Goal: Task Accomplishment & Management: Complete application form

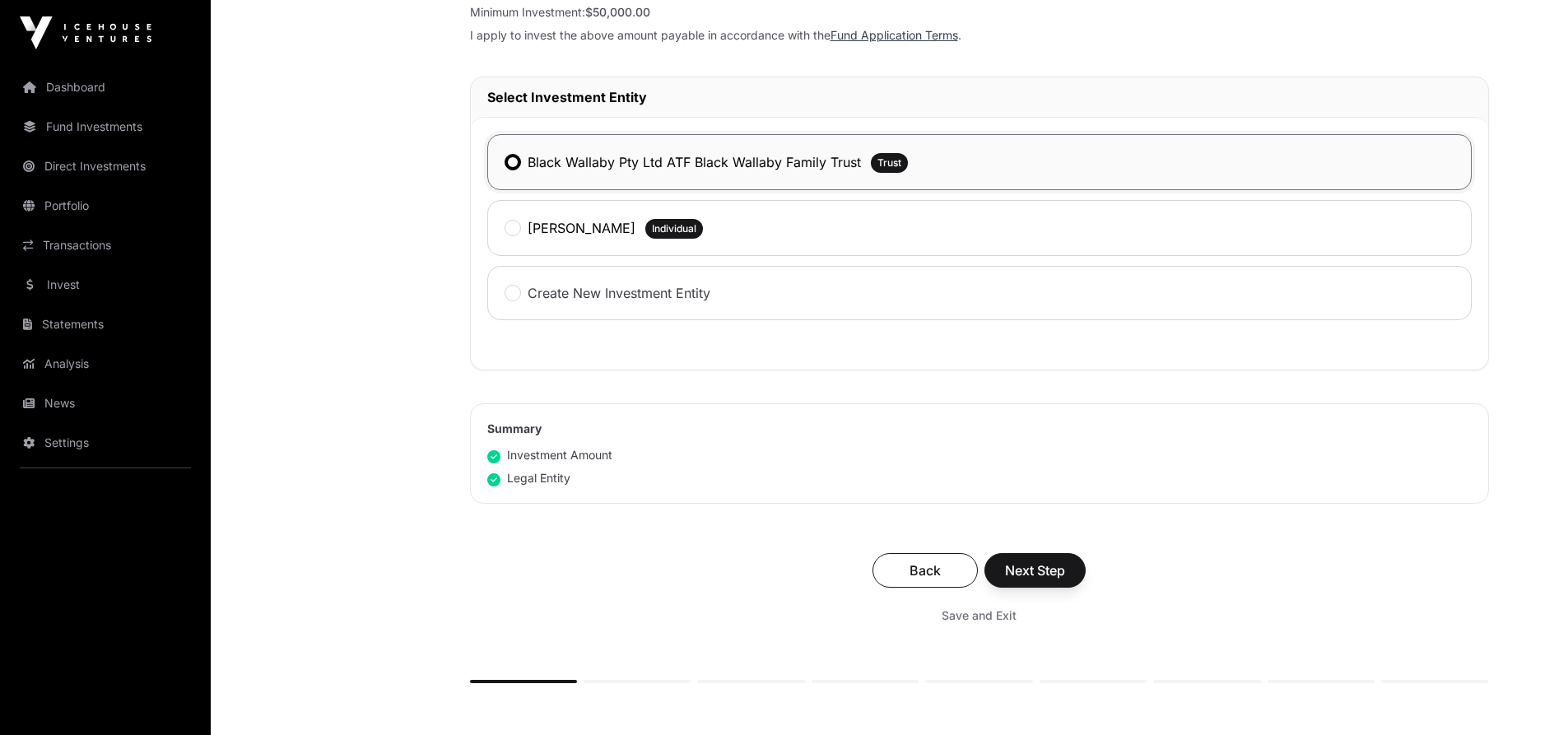
scroll to position [823, 0]
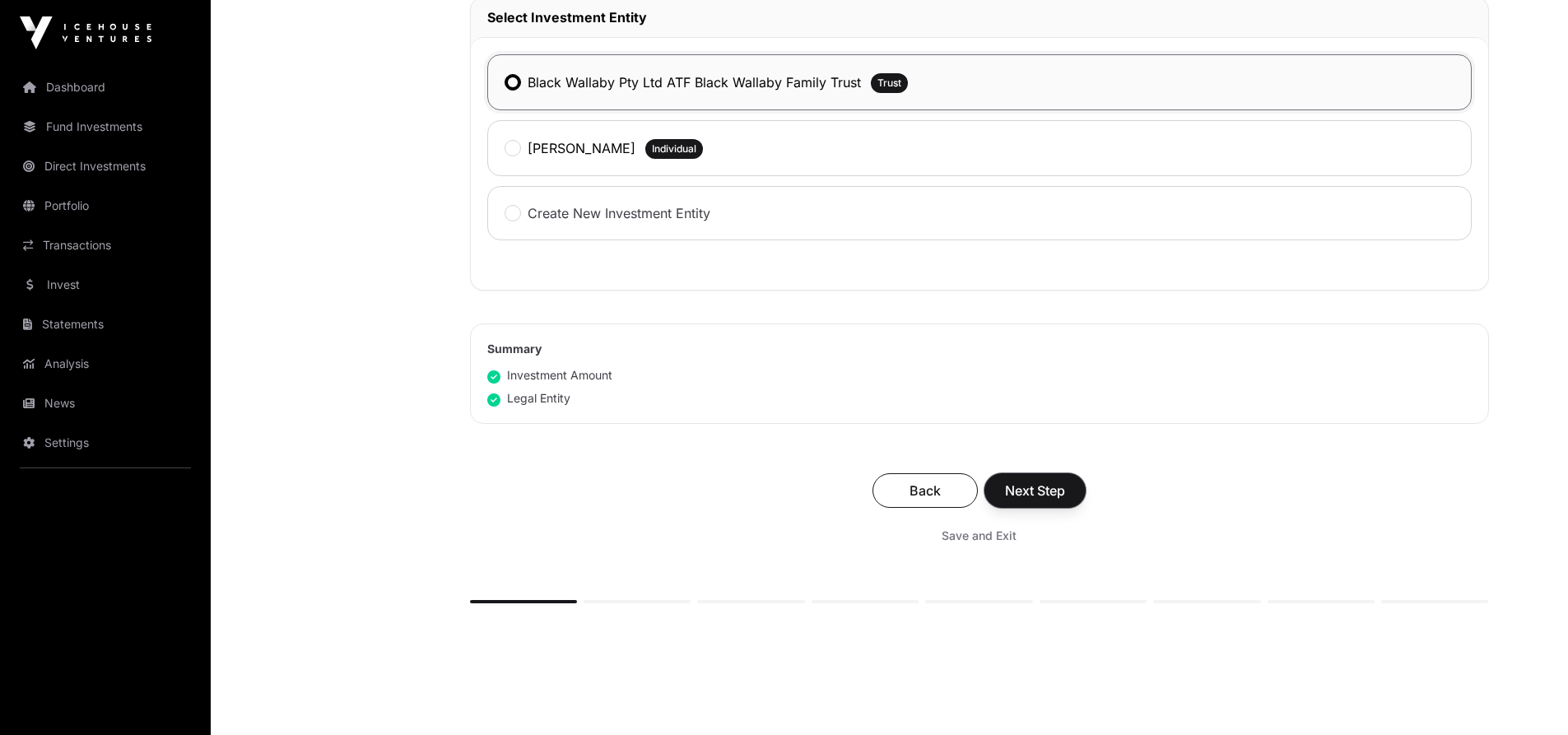
click at [1050, 492] on span "Next Step" at bounding box center [1035, 490] width 60 height 20
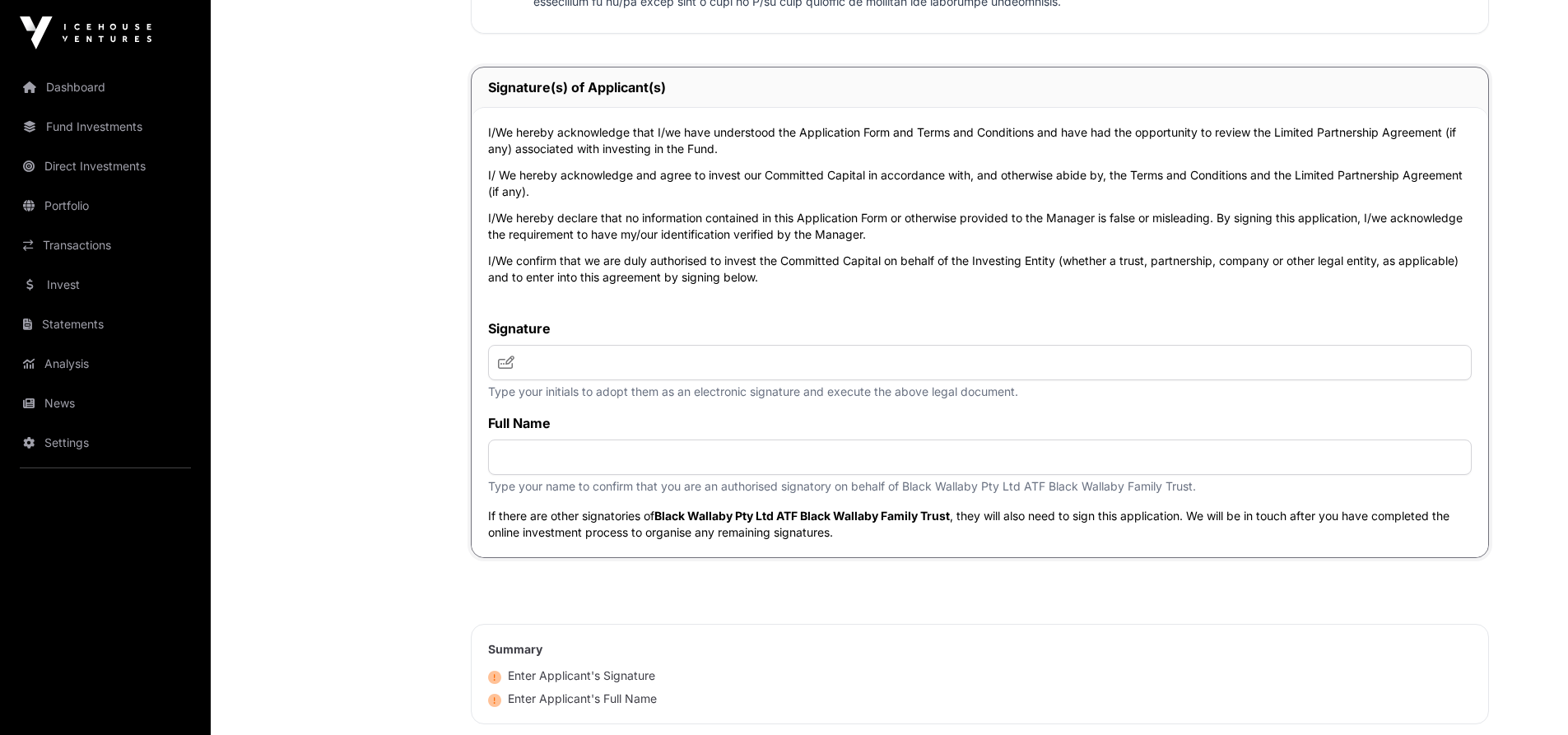
scroll to position [3455, 0]
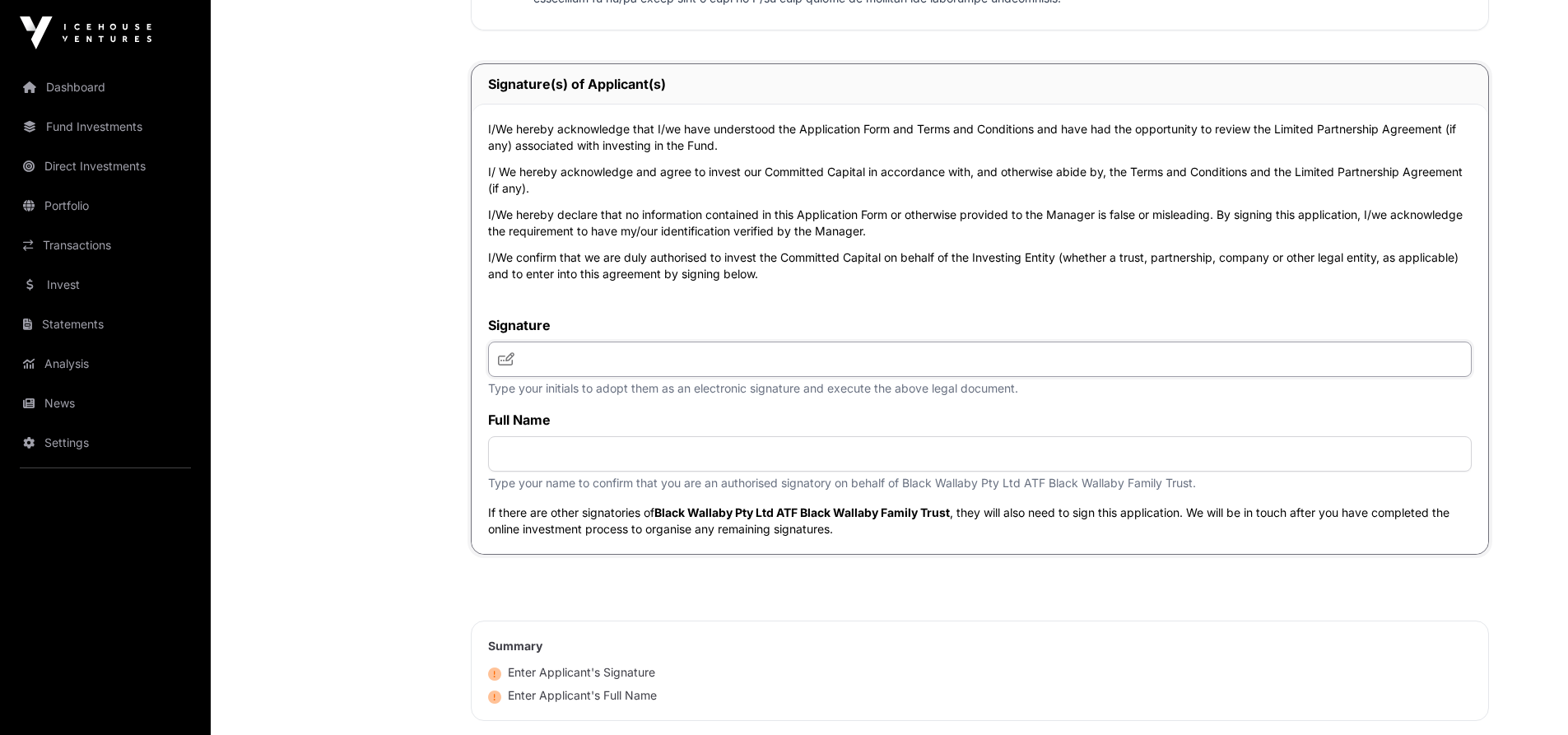
click at [569, 349] on input "text" at bounding box center [980, 359] width 984 height 36
type input "**"
type input "**********"
click at [720, 491] on p "Type your name to confirm that you are an authorised signatory on behalf of Bla…" at bounding box center [980, 482] width 984 height 17
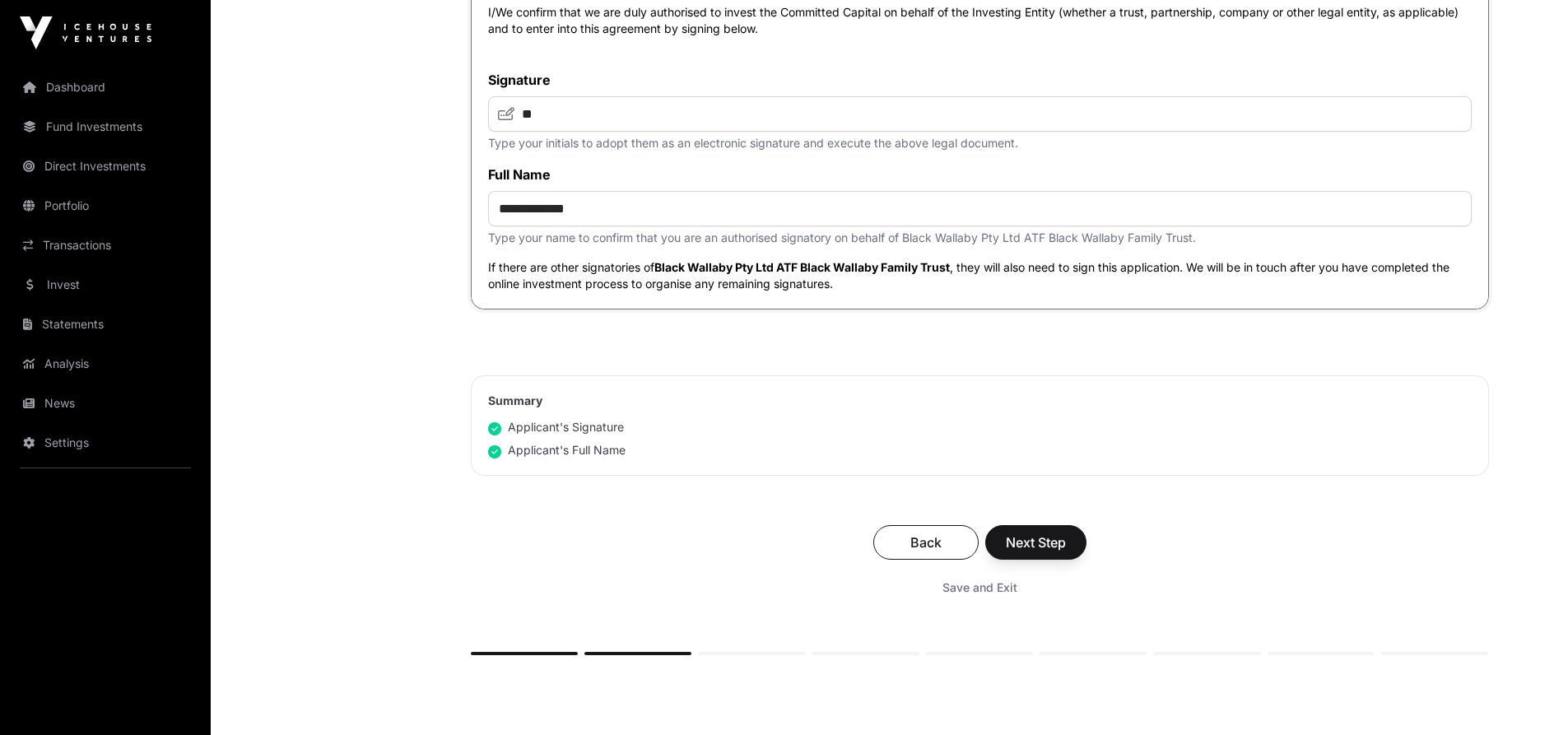
scroll to position [3703, 0]
click at [1060, 550] on span "Next Step" at bounding box center [1036, 541] width 60 height 20
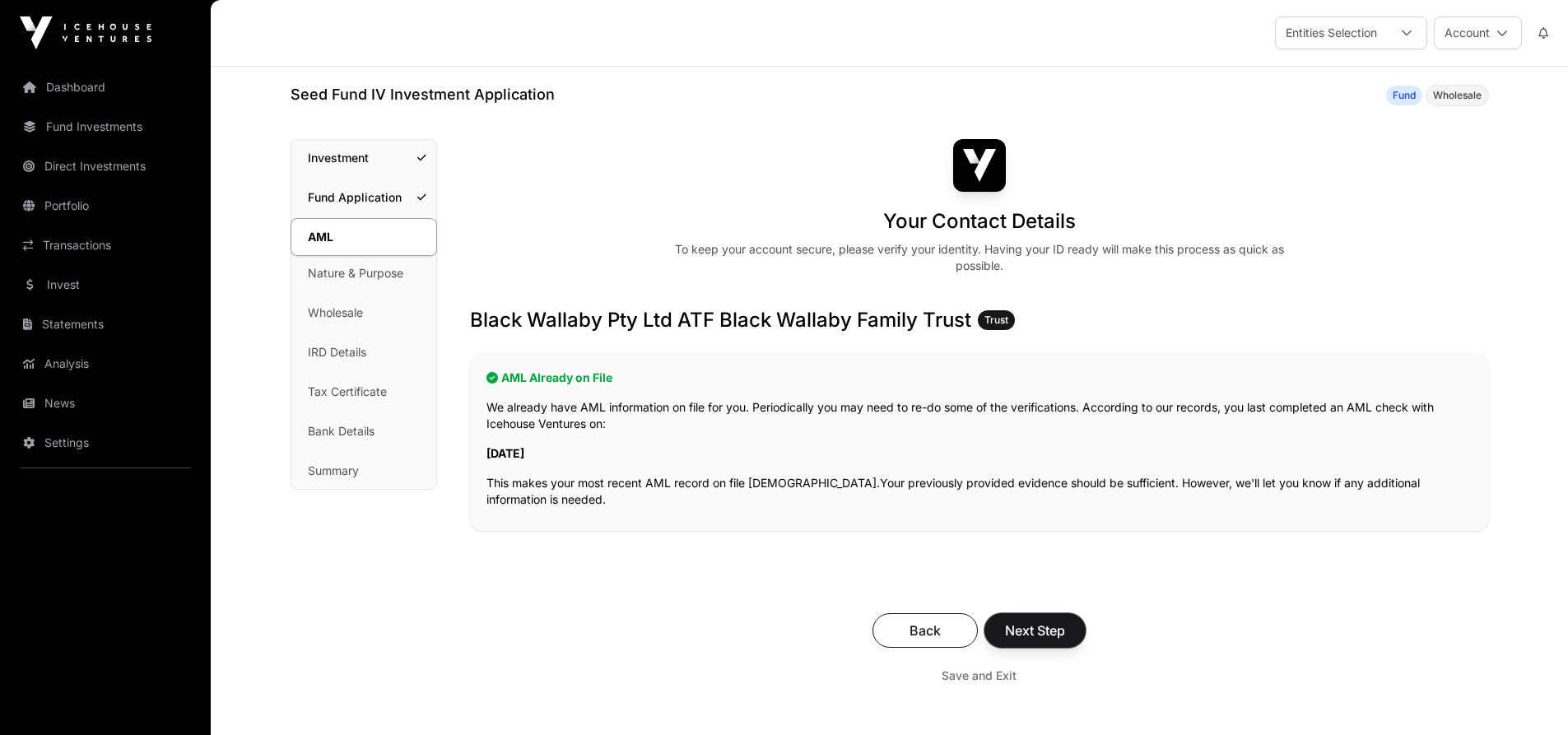
click at [1051, 623] on span "Next Step" at bounding box center [1035, 631] width 60 height 20
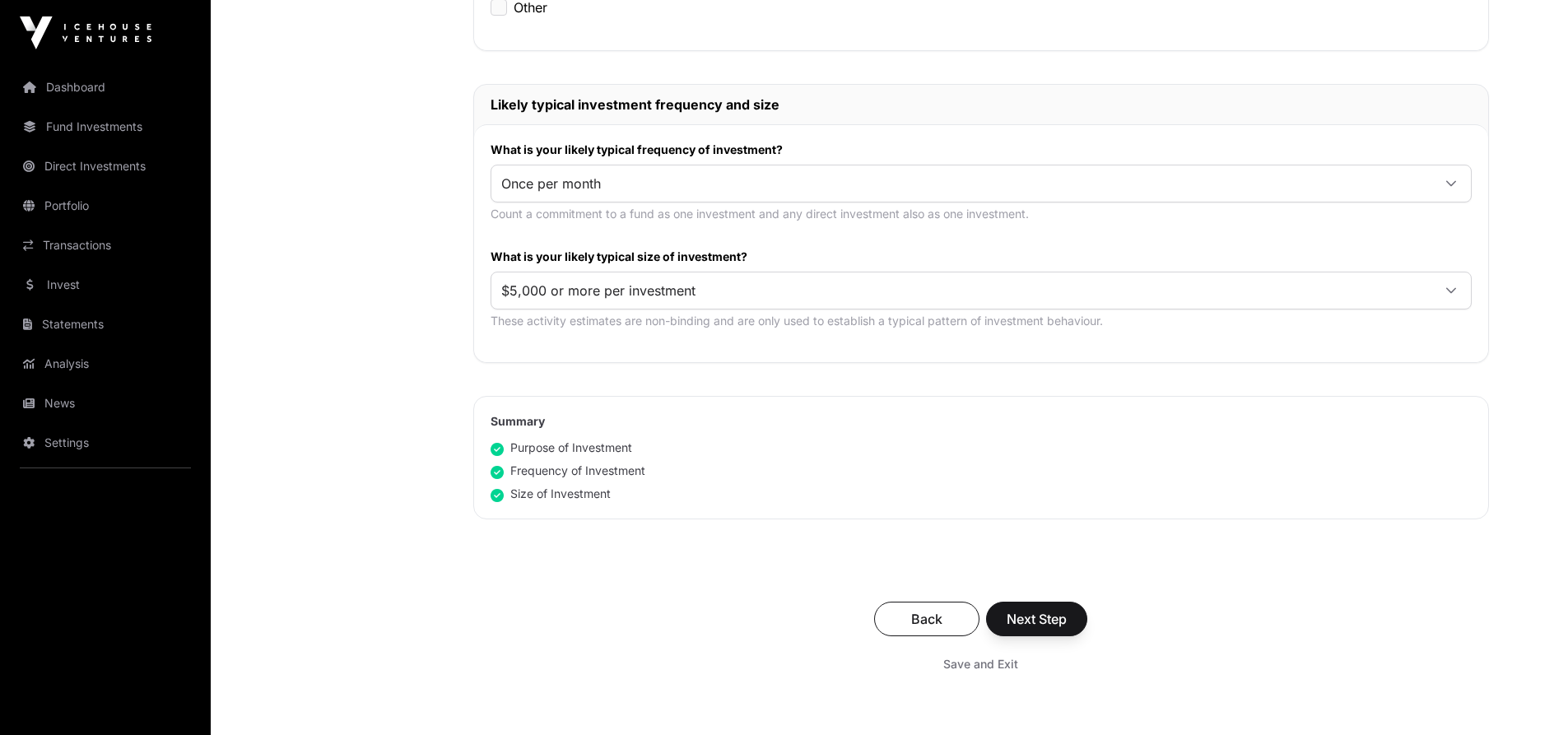
scroll to position [823, 0]
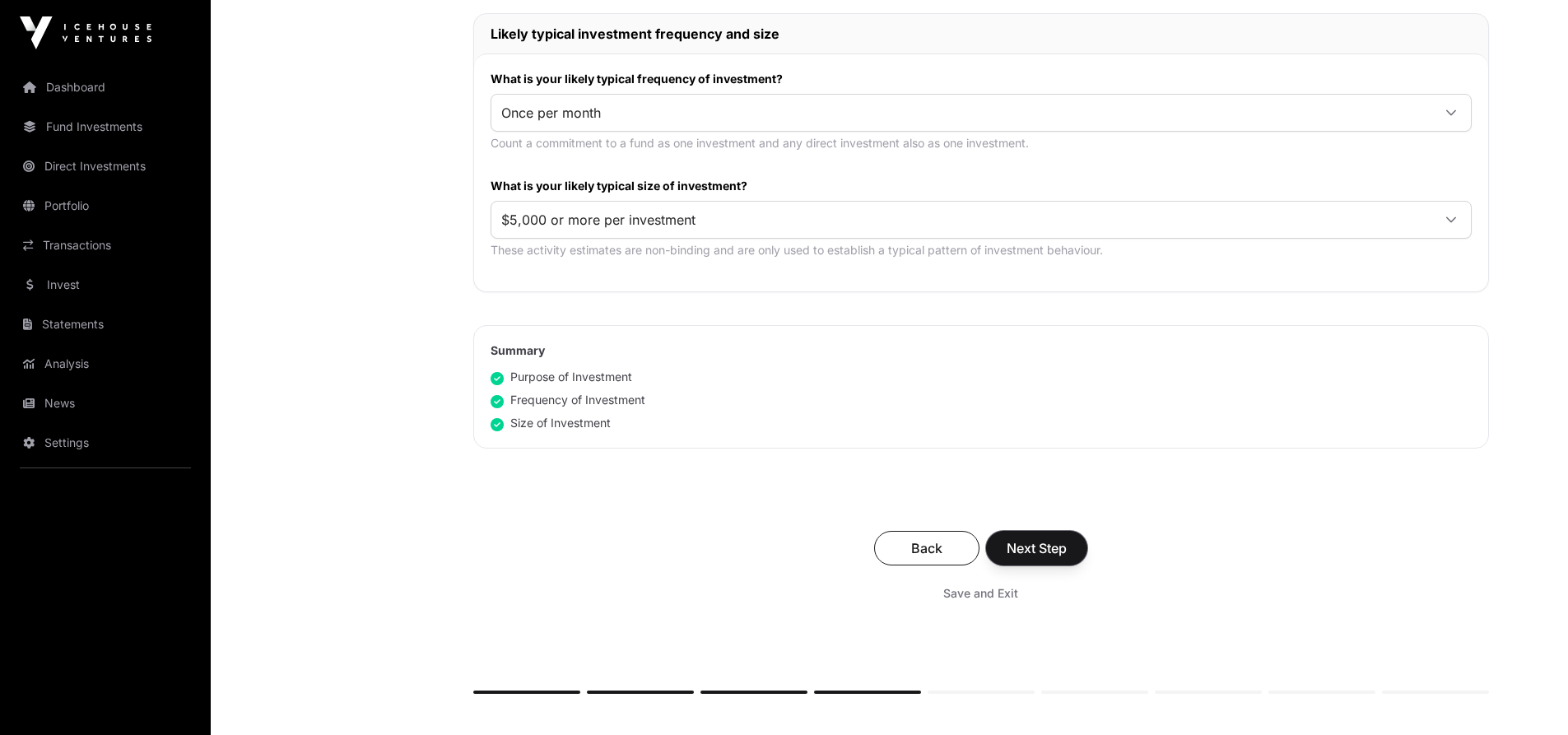
click at [1058, 555] on span "Next Step" at bounding box center [1037, 548] width 60 height 20
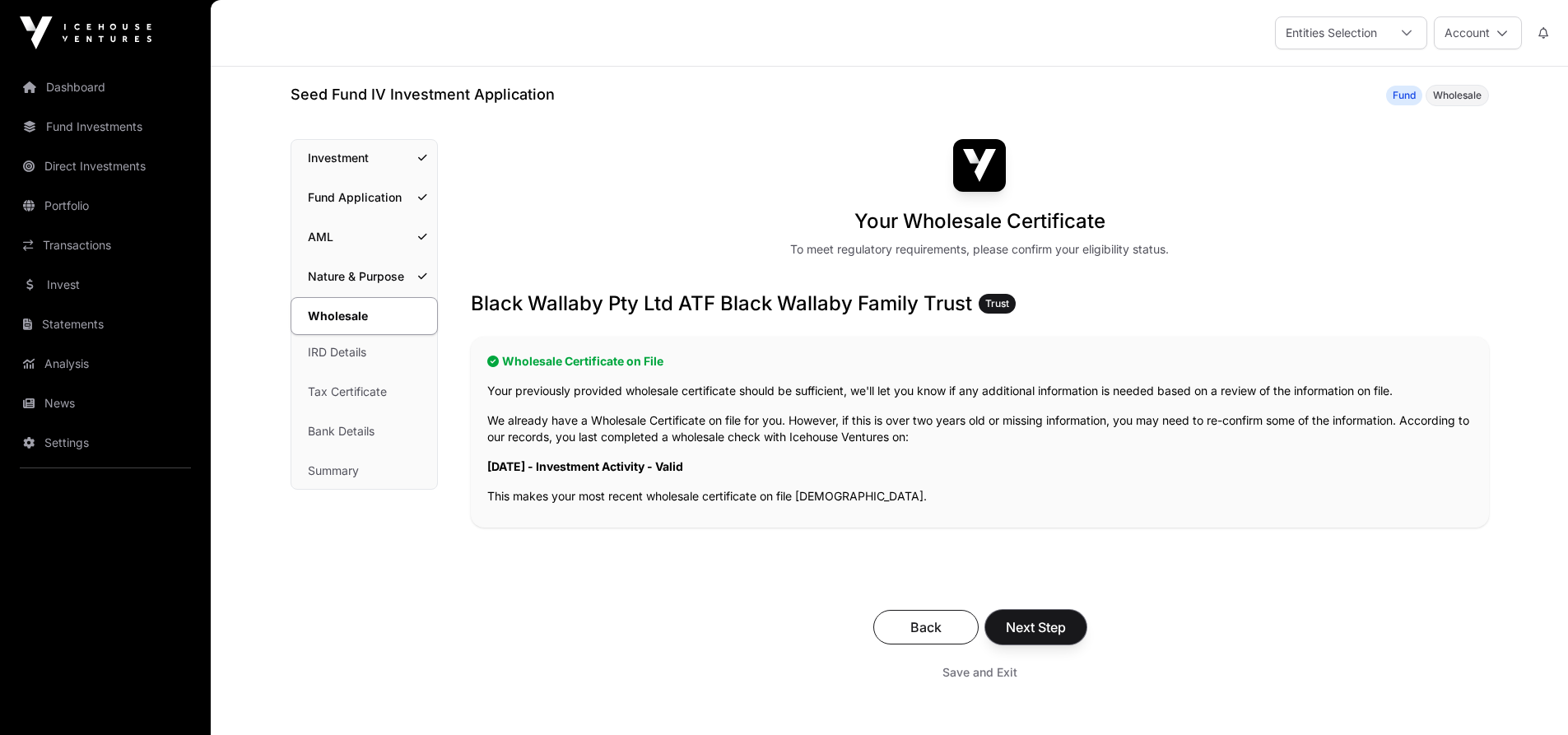
click at [1026, 622] on span "Next Step" at bounding box center [1036, 627] width 60 height 20
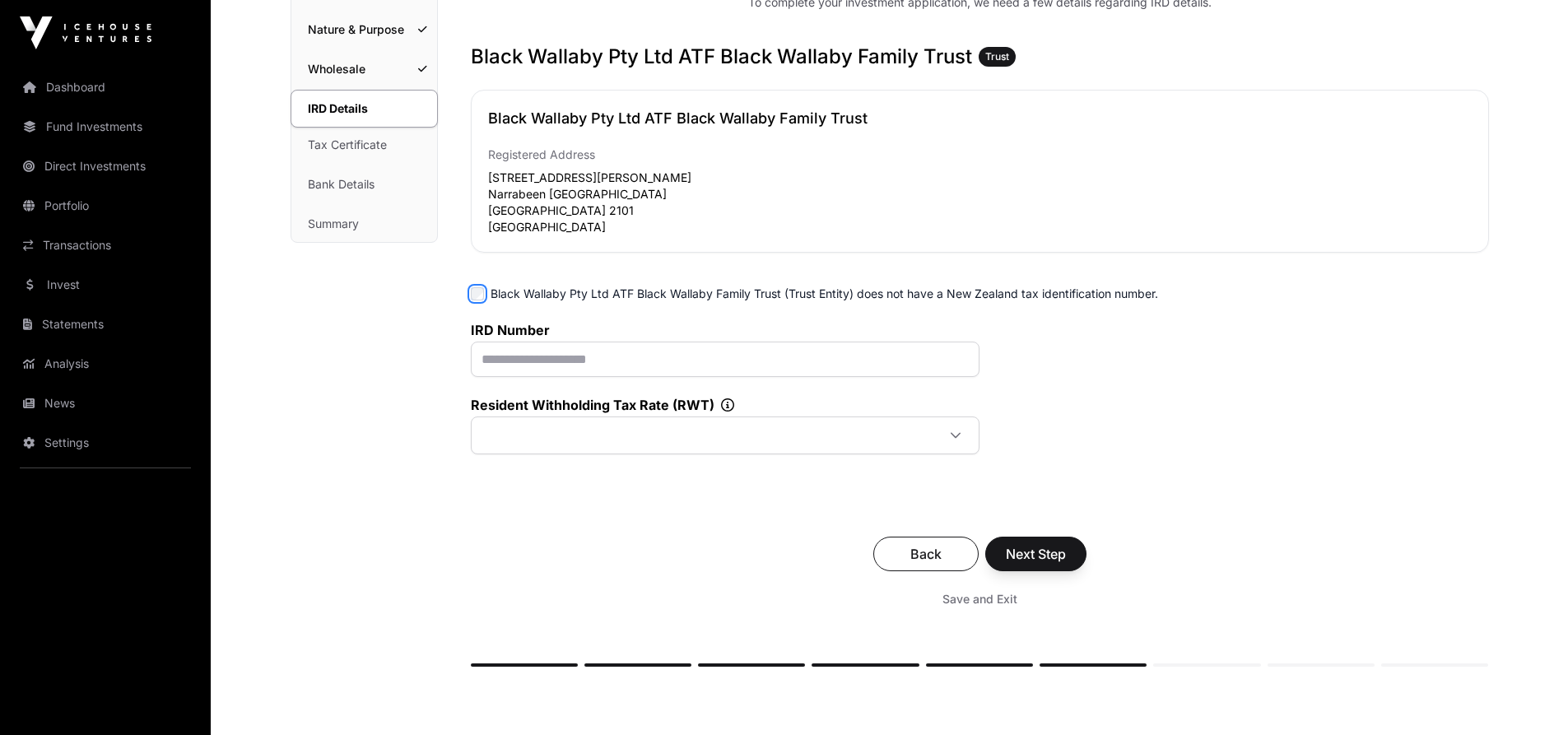
scroll to position [231, 0]
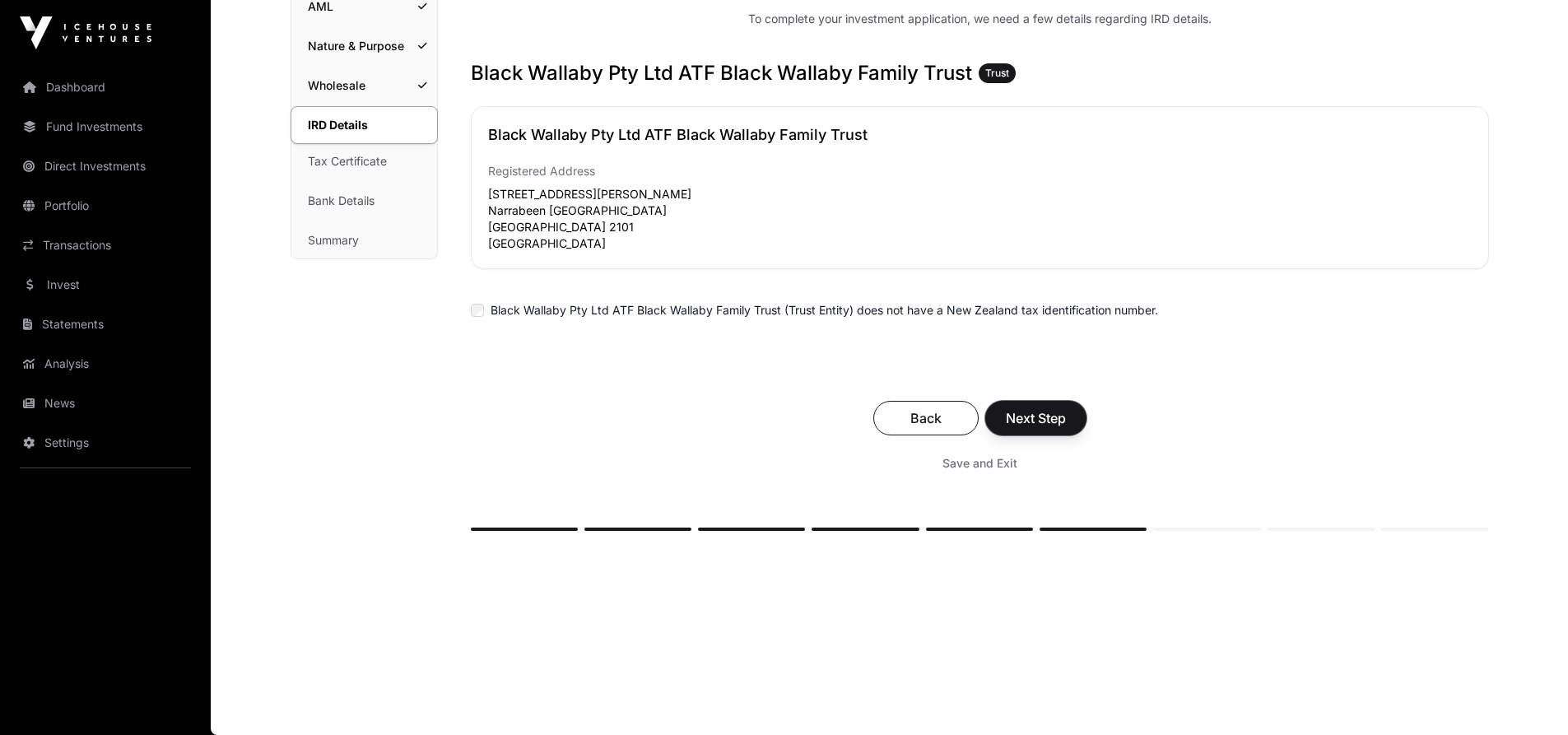
click at [1053, 418] on span "Next Step" at bounding box center [1036, 418] width 60 height 20
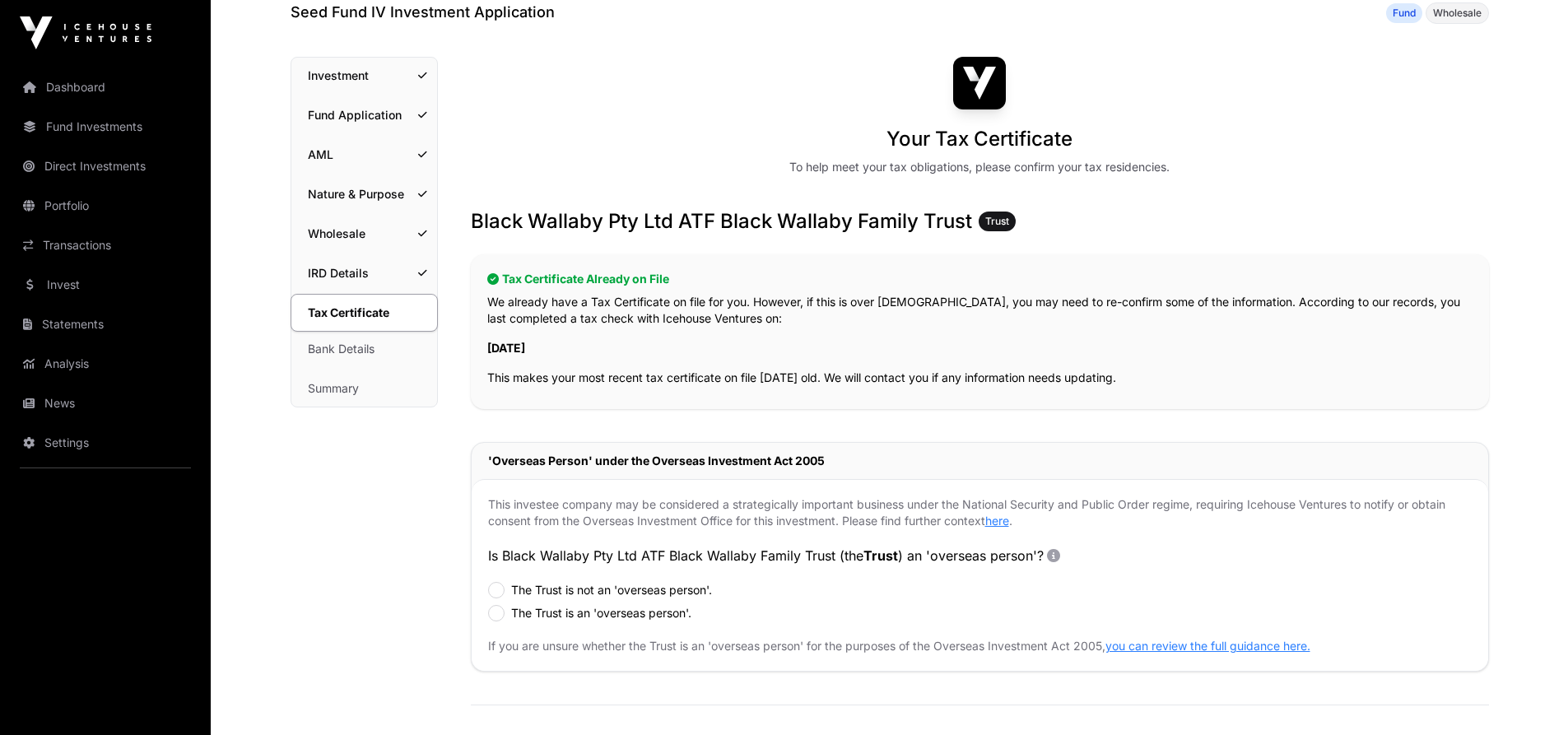
scroll to position [164, 0]
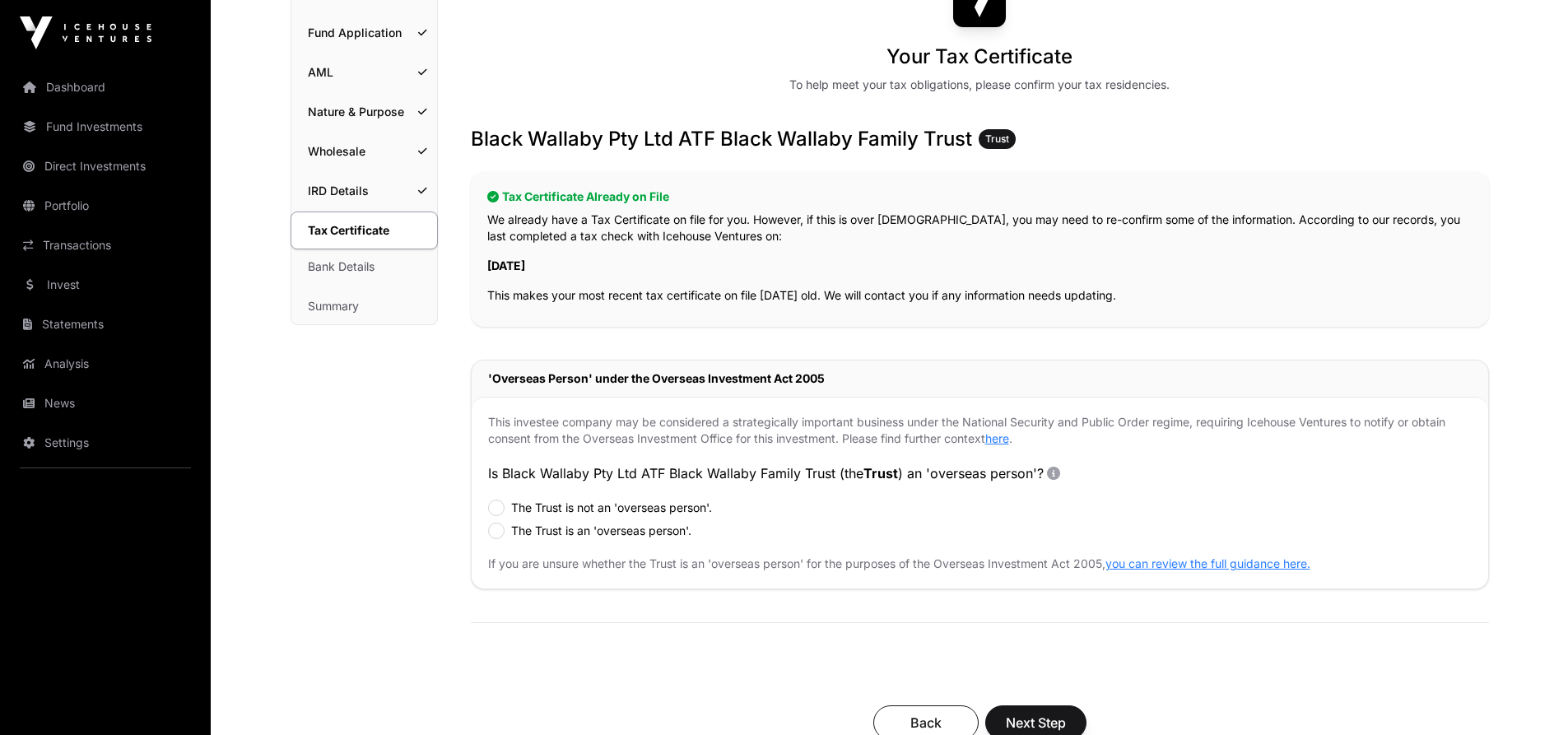
click at [1060, 473] on icon at bounding box center [1053, 472] width 13 height 13
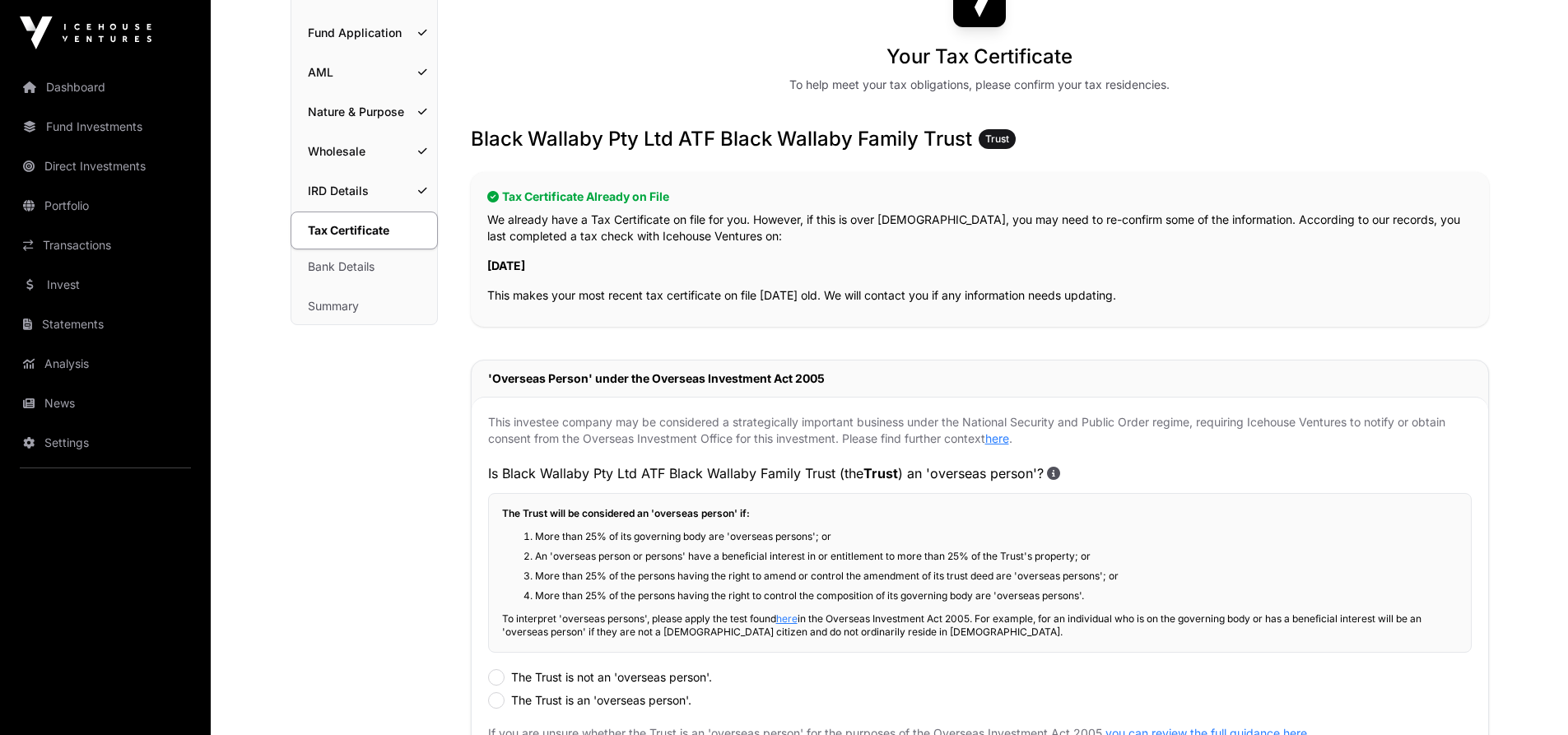
click at [1060, 473] on icon at bounding box center [1053, 472] width 13 height 13
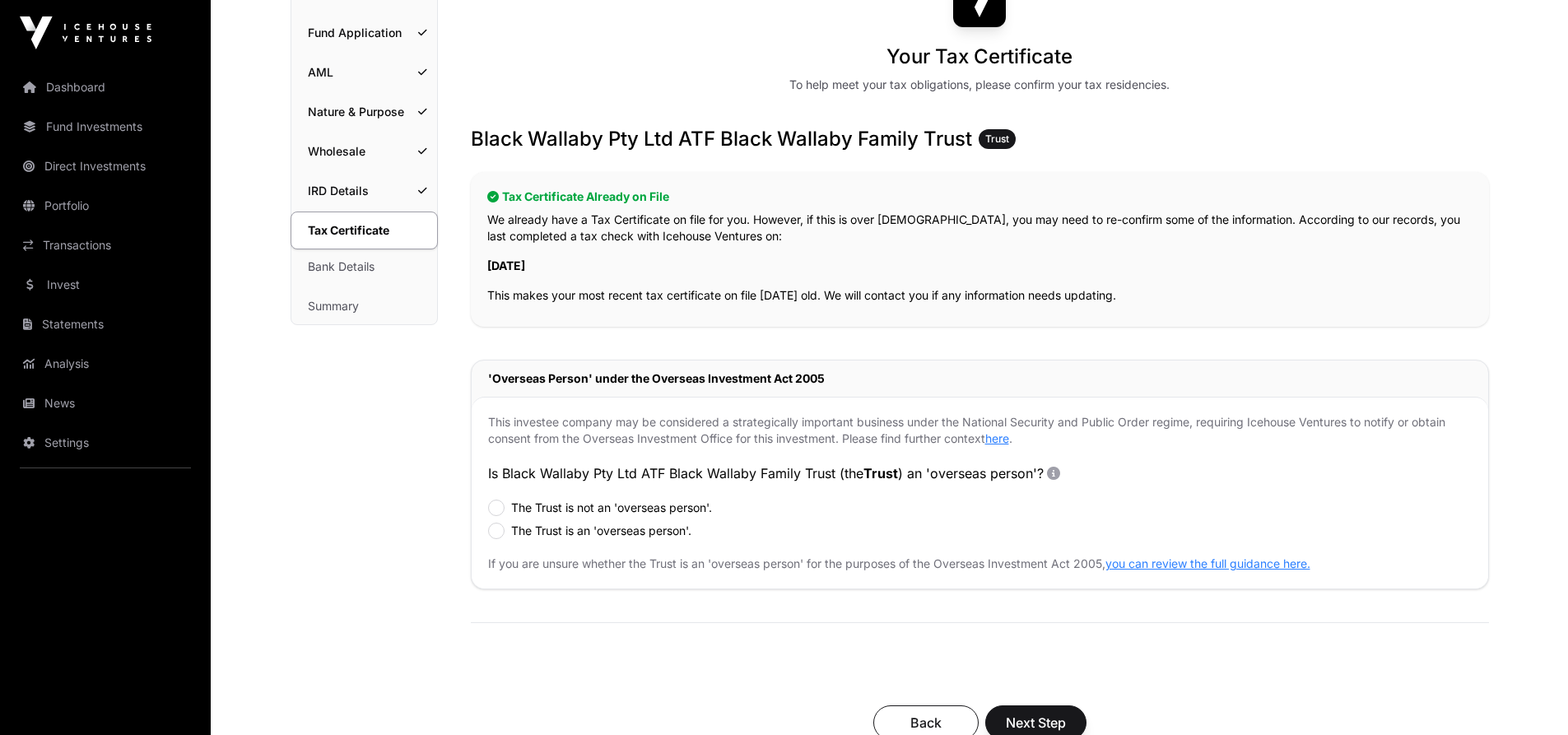
click at [1060, 473] on icon at bounding box center [1053, 472] width 13 height 13
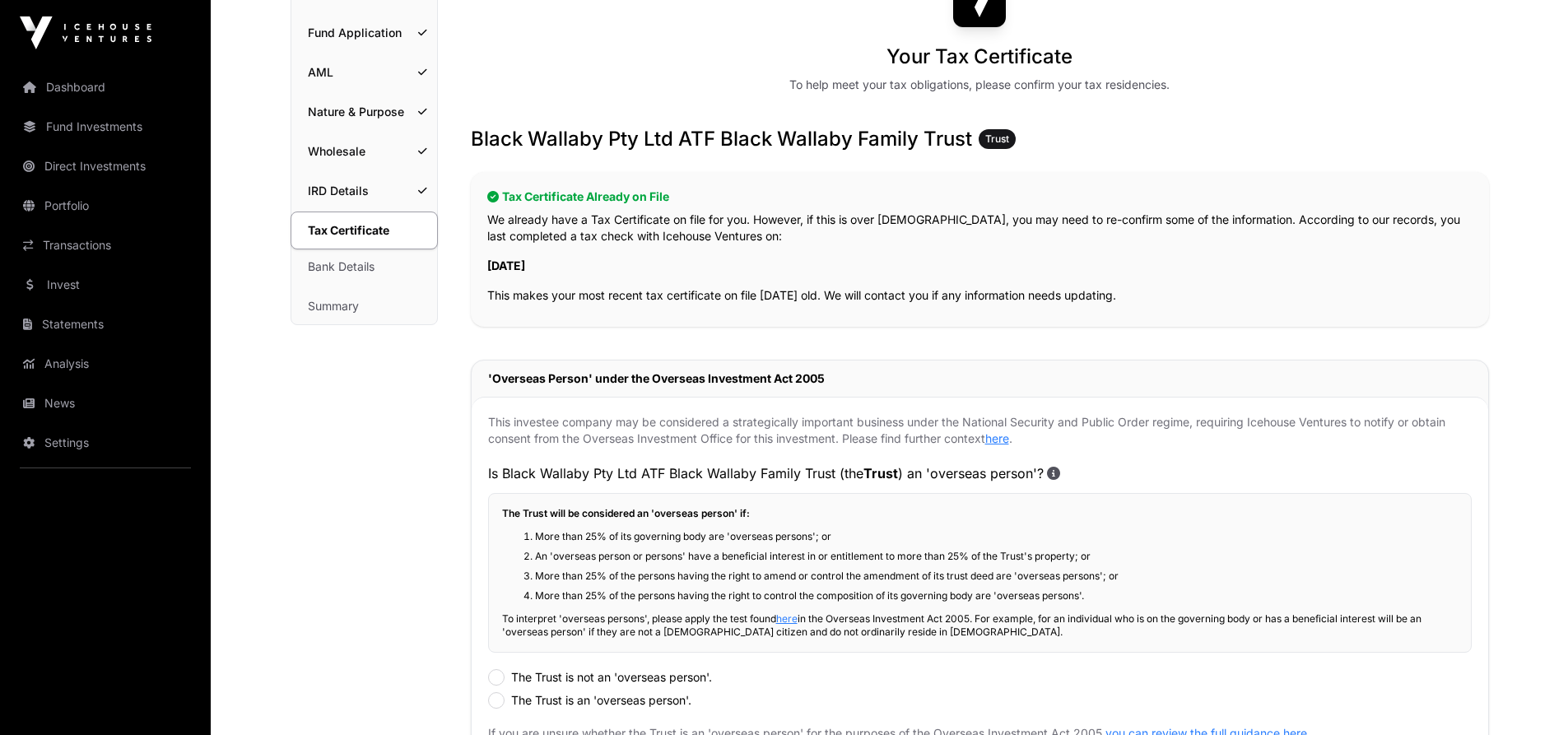
click at [1060, 473] on icon at bounding box center [1053, 472] width 13 height 13
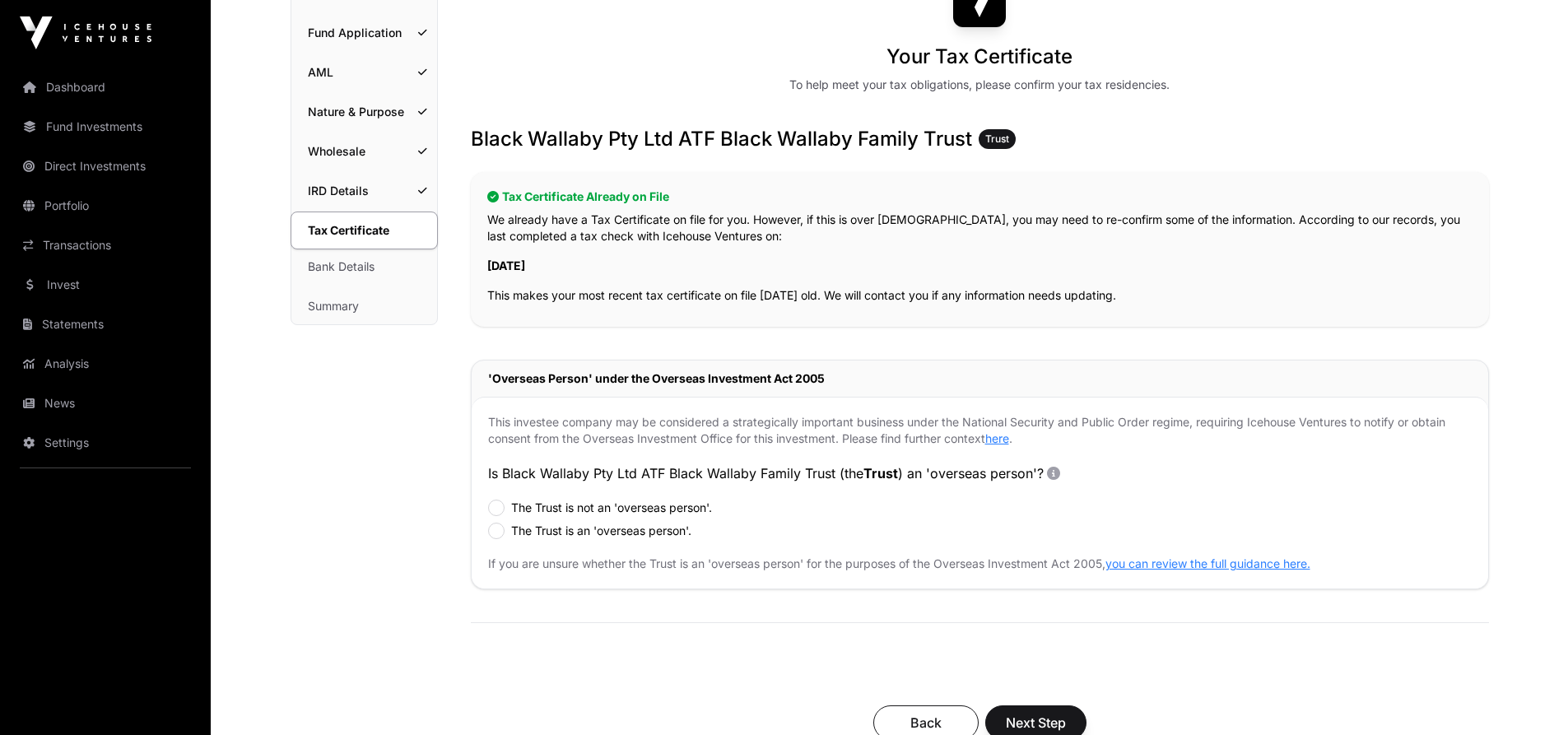
click at [543, 532] on label "The Trust is an 'overseas person'." at bounding box center [601, 530] width 180 height 17
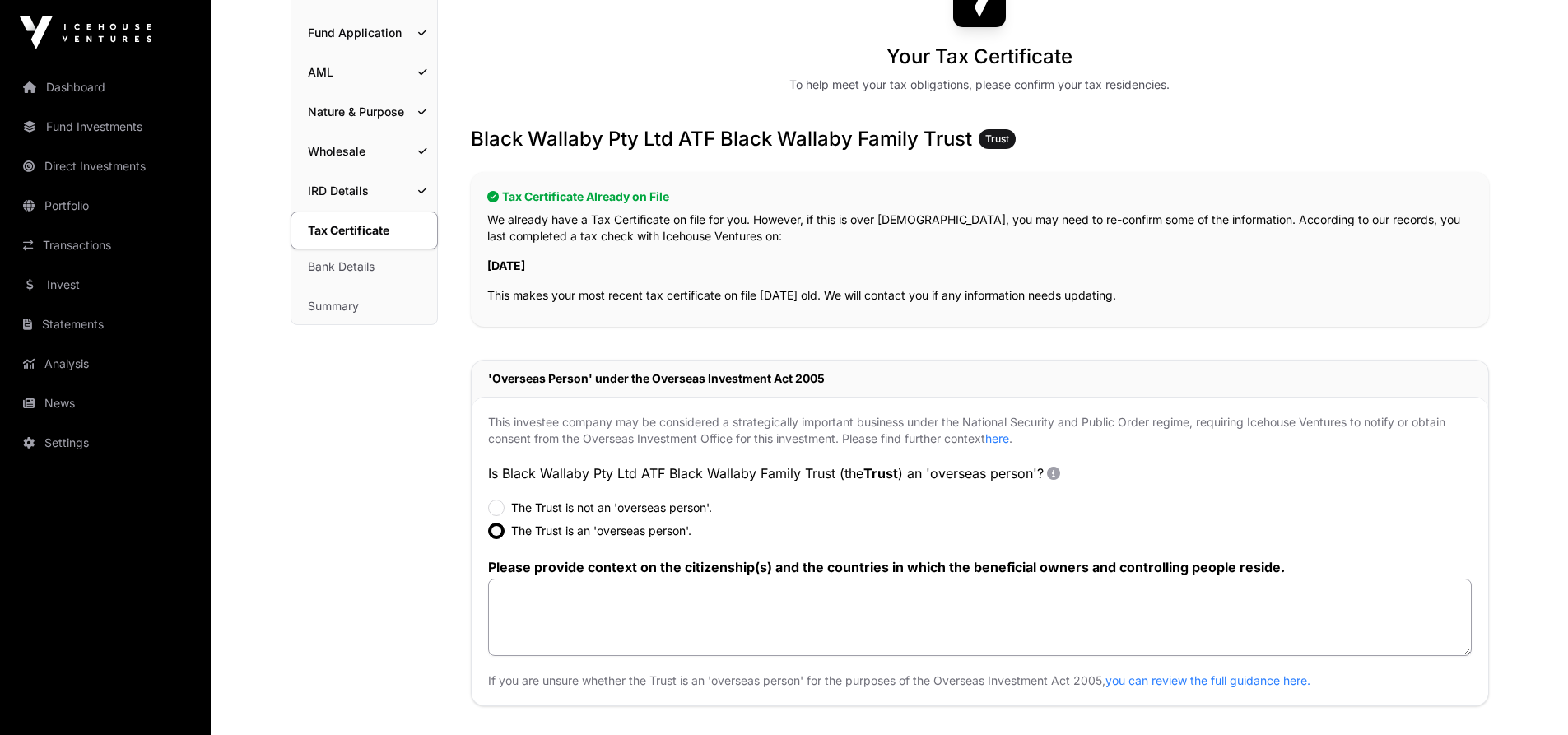
click at [1060, 476] on icon at bounding box center [1053, 472] width 13 height 13
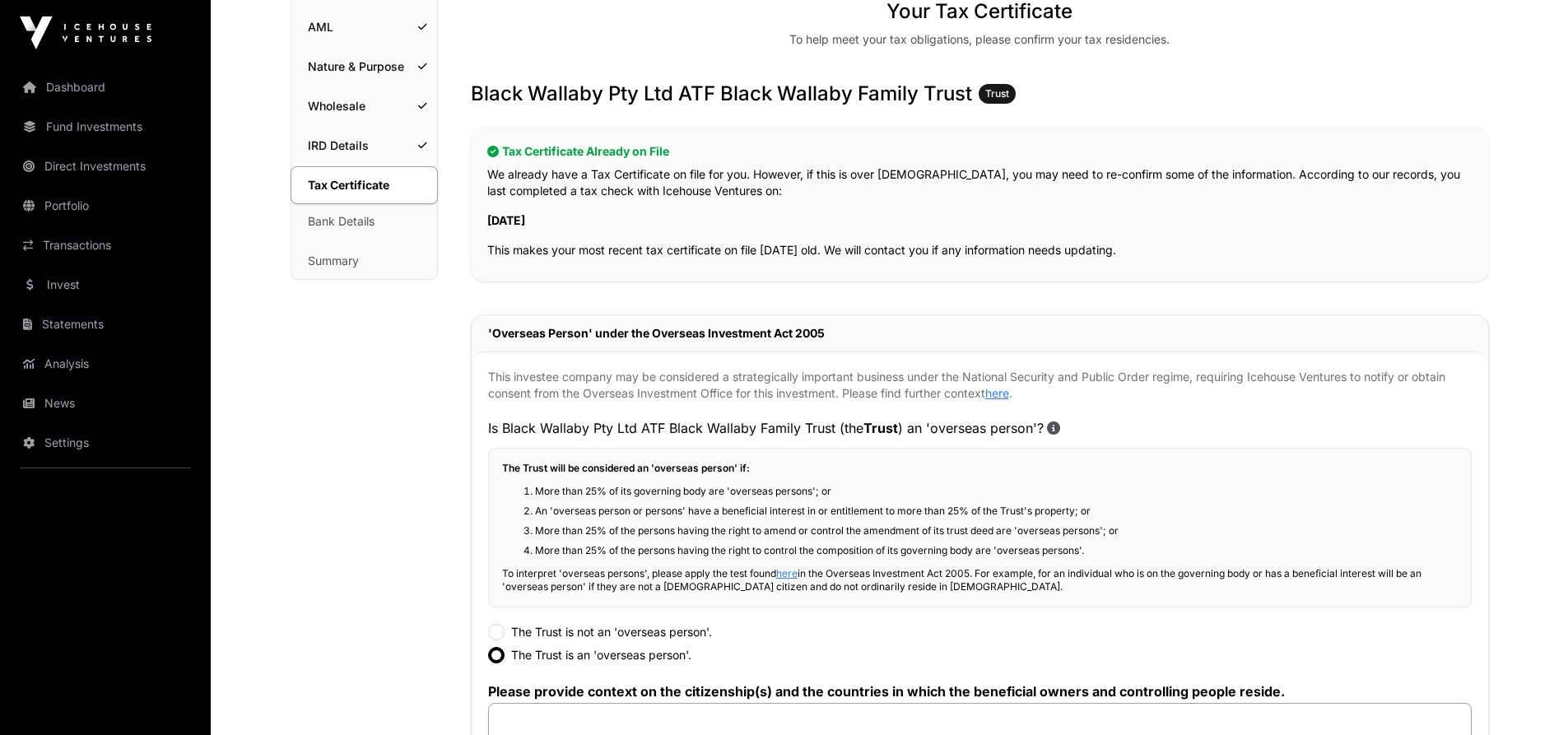
scroll to position [247, 0]
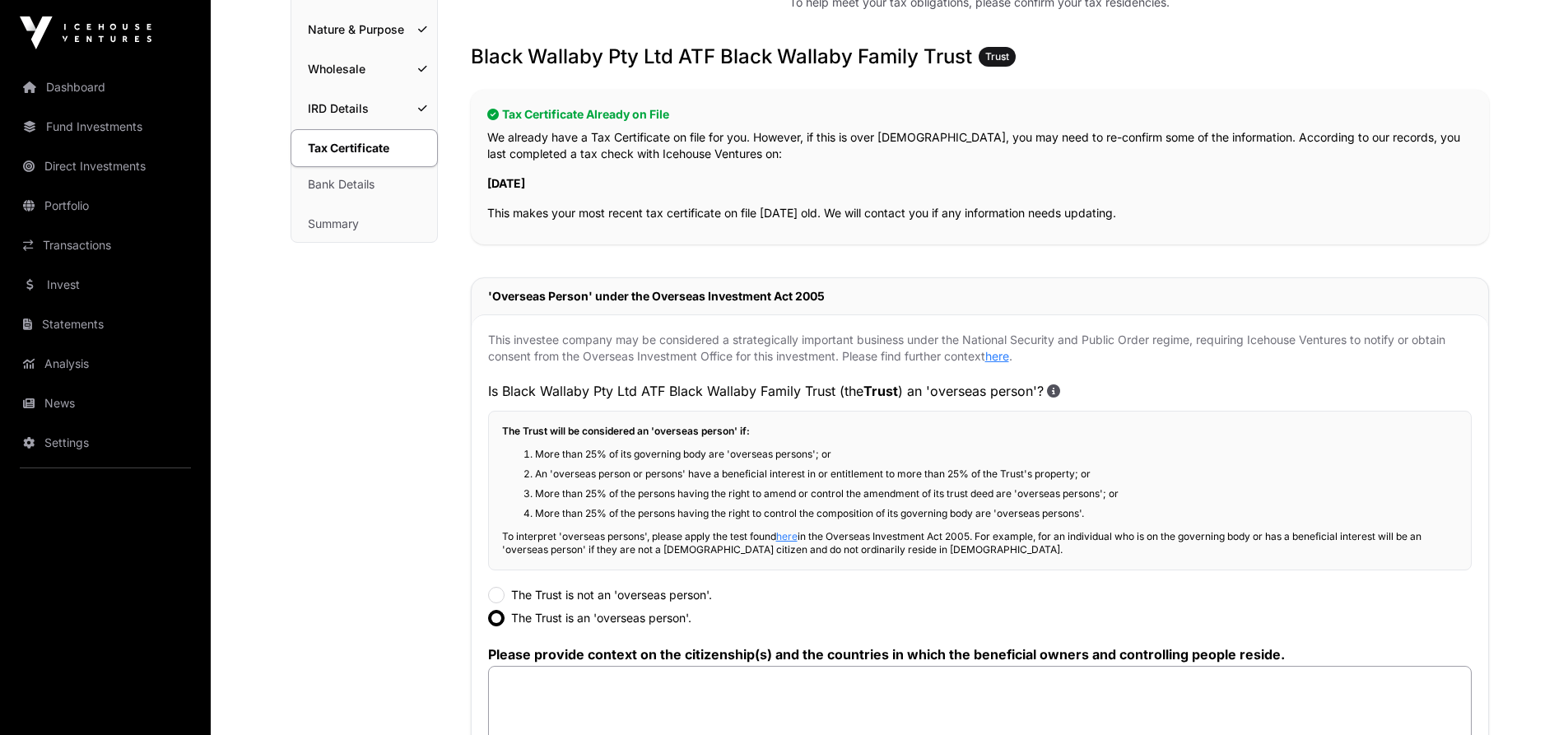
click at [618, 592] on label "The Trust is not an 'overseas person'." at bounding box center [612, 595] width 201 height 17
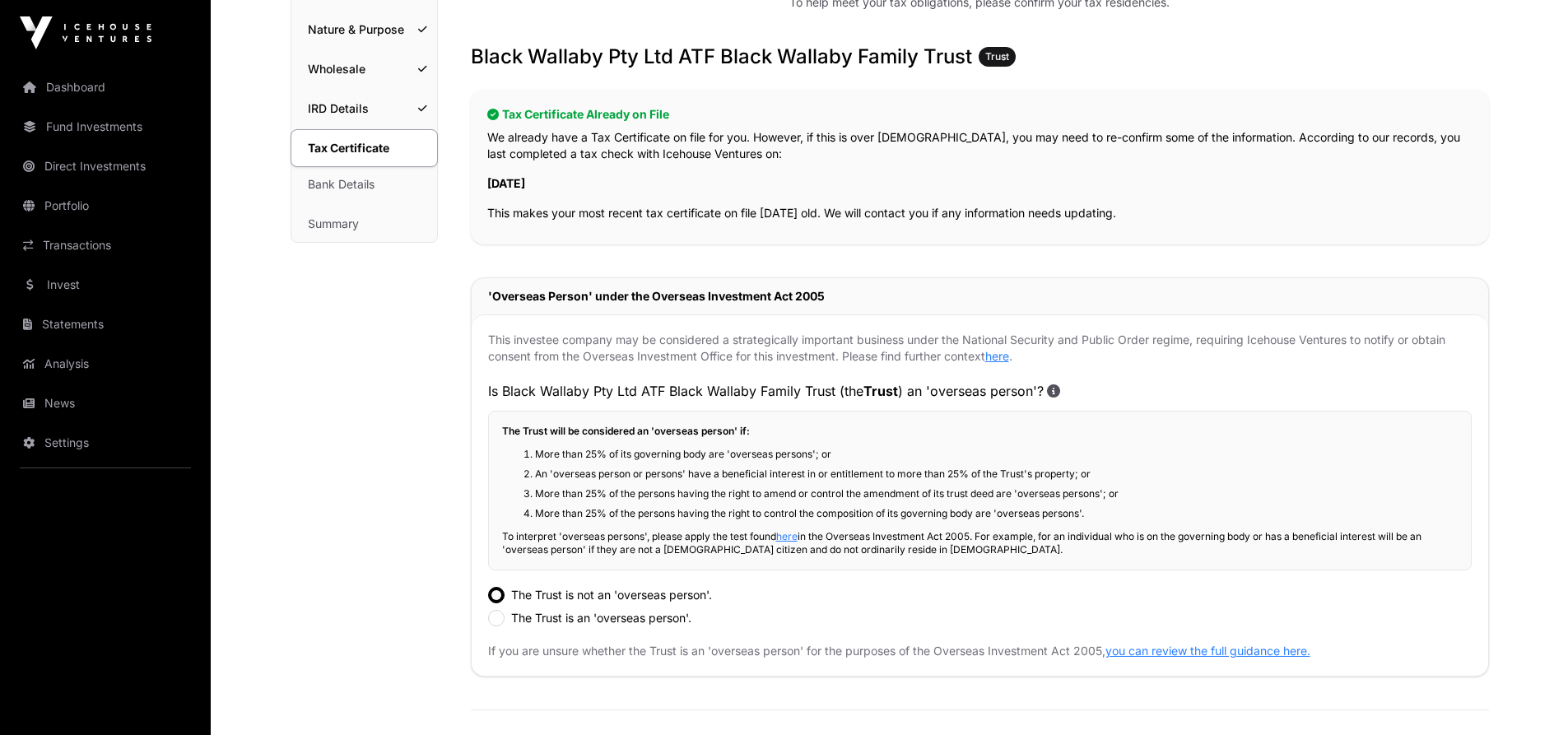
click at [564, 619] on label "The Trust is an 'overseas person'." at bounding box center [601, 618] width 180 height 17
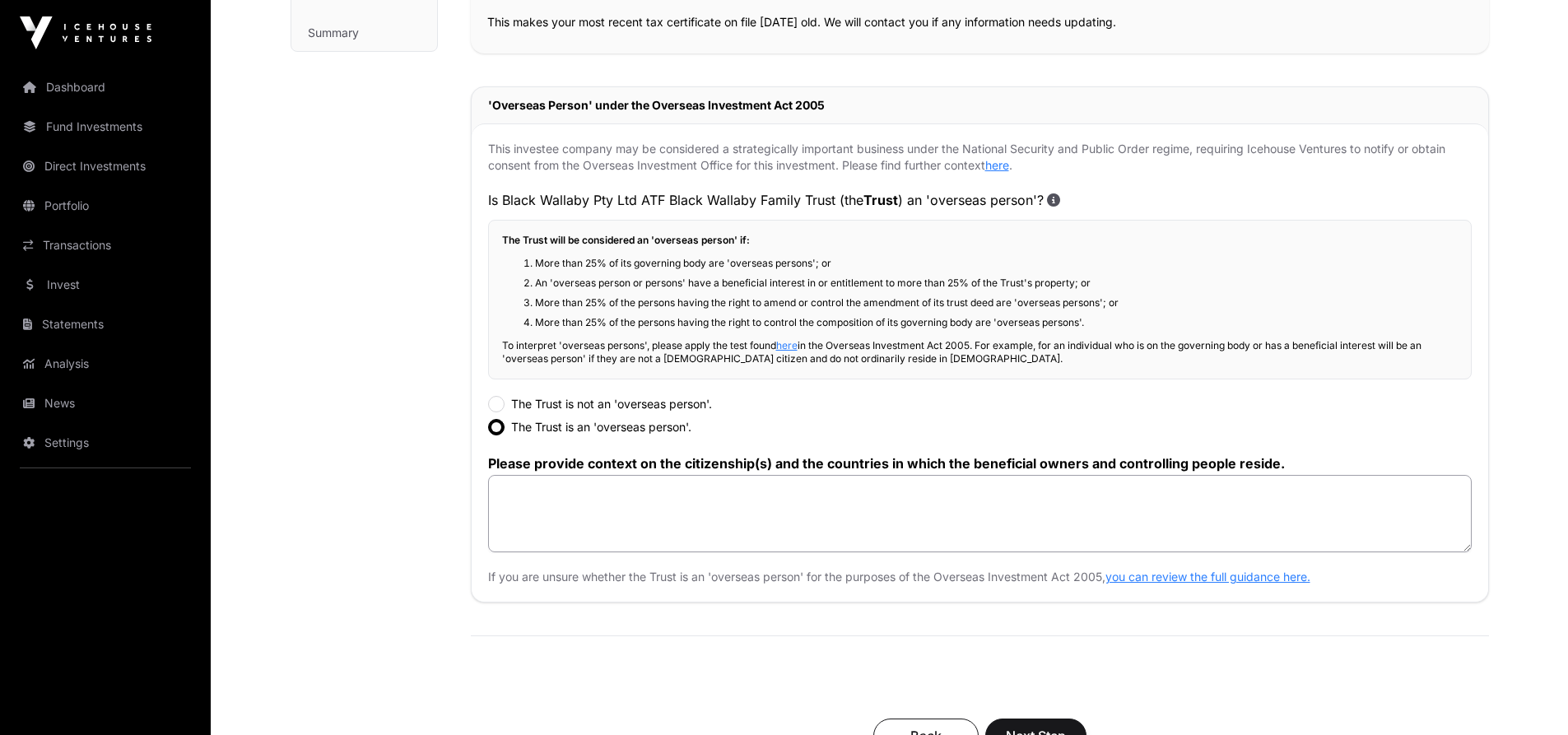
scroll to position [493, 0]
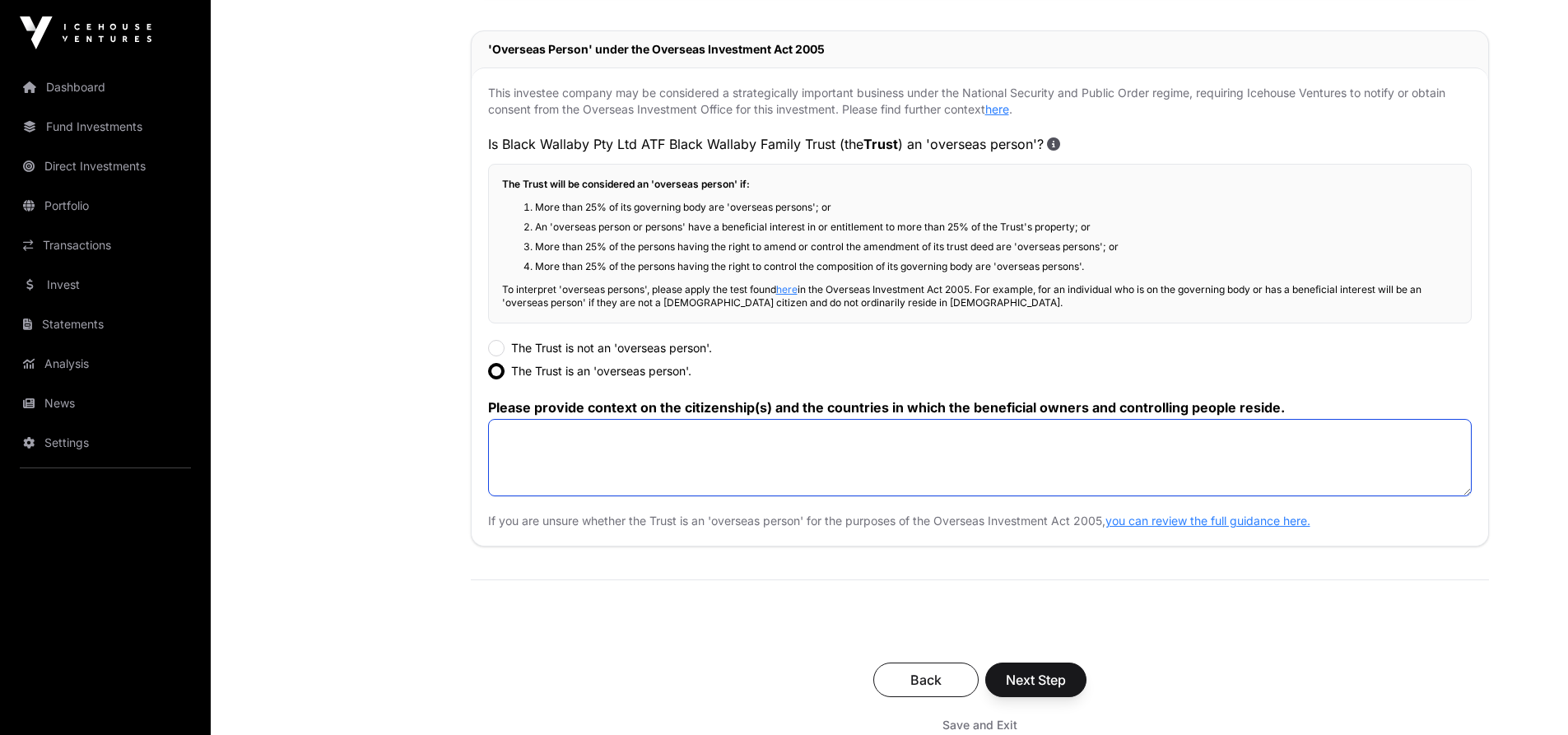
click at [946, 443] on textarea at bounding box center [980, 458] width 984 height 78
type textarea "**********"
click at [1051, 674] on span "Next Step" at bounding box center [1036, 679] width 60 height 20
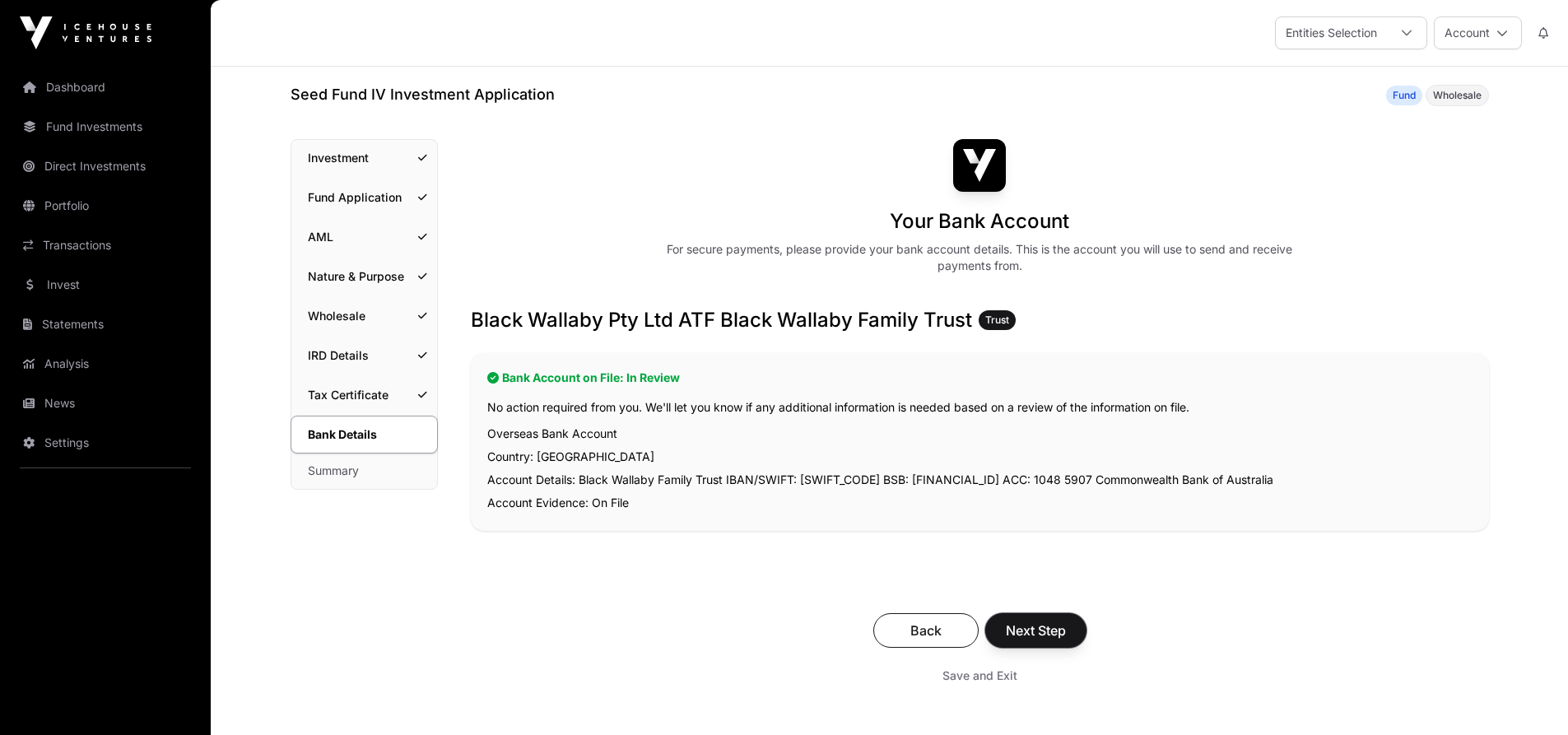
click at [1046, 629] on span "Next Step" at bounding box center [1036, 631] width 60 height 20
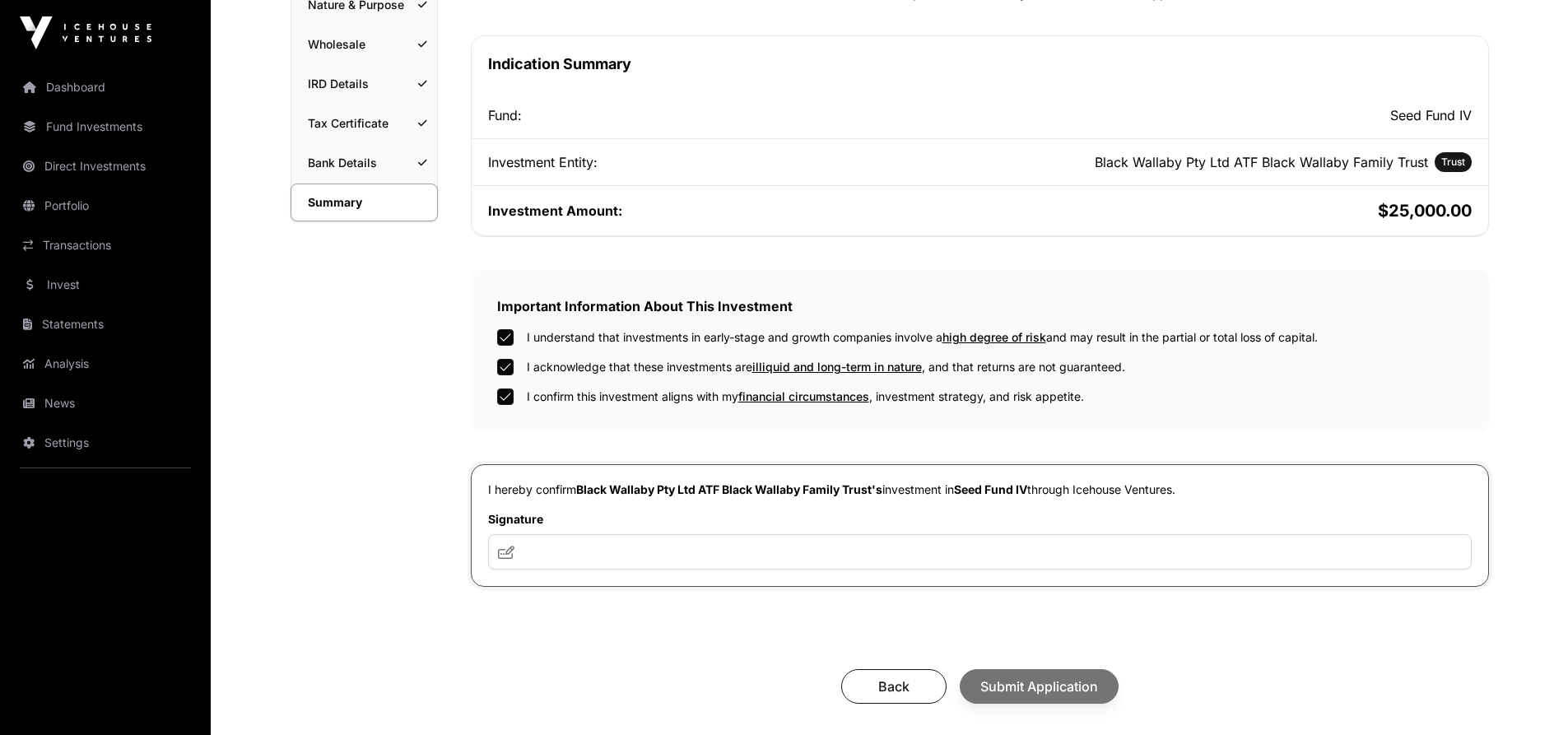
scroll to position [329, 0]
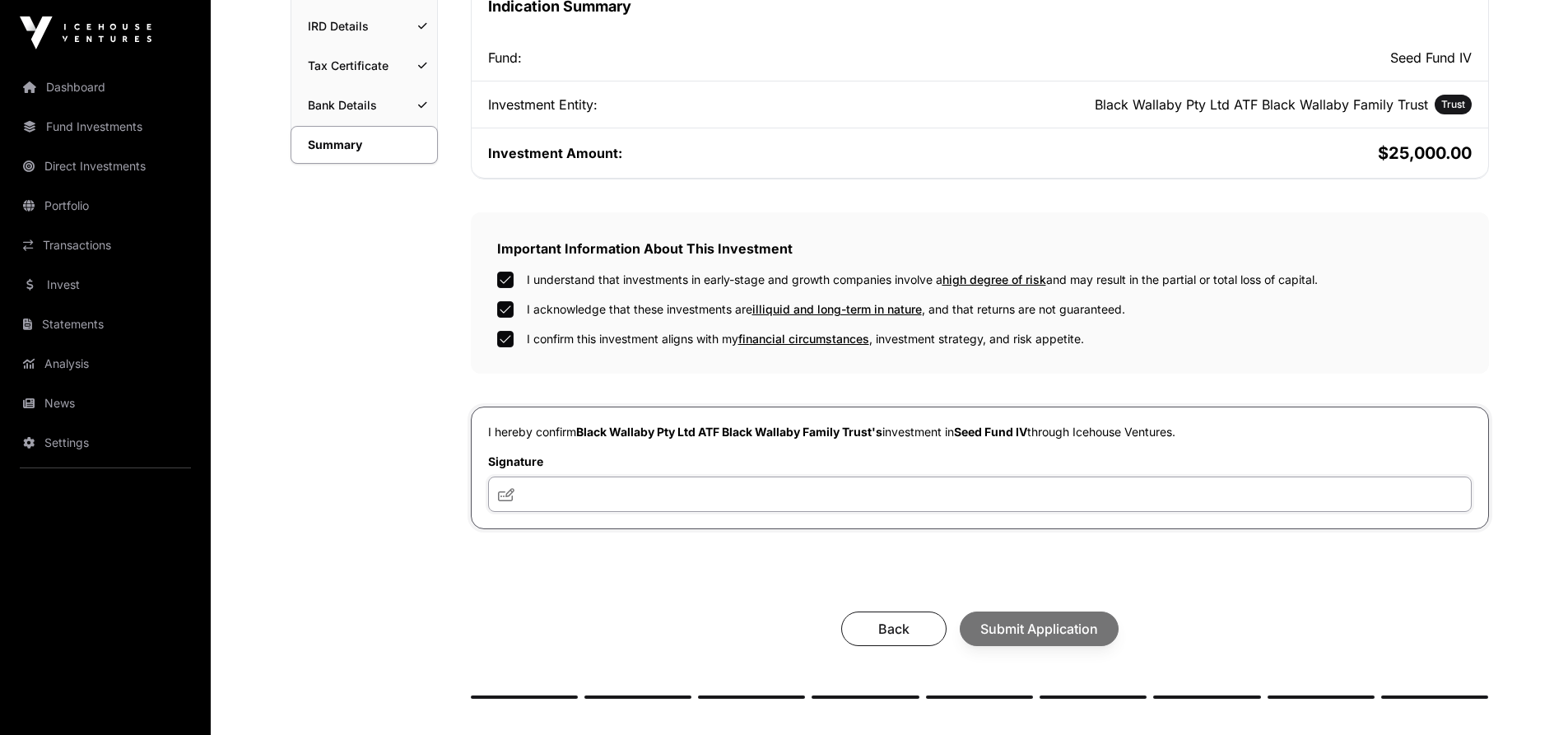
click at [617, 481] on input "text" at bounding box center [980, 494] width 984 height 36
click at [504, 503] on span at bounding box center [505, 494] width 17 height 20
click at [507, 495] on icon at bounding box center [505, 494] width 17 height 13
click at [565, 497] on input "text" at bounding box center [980, 494] width 984 height 36
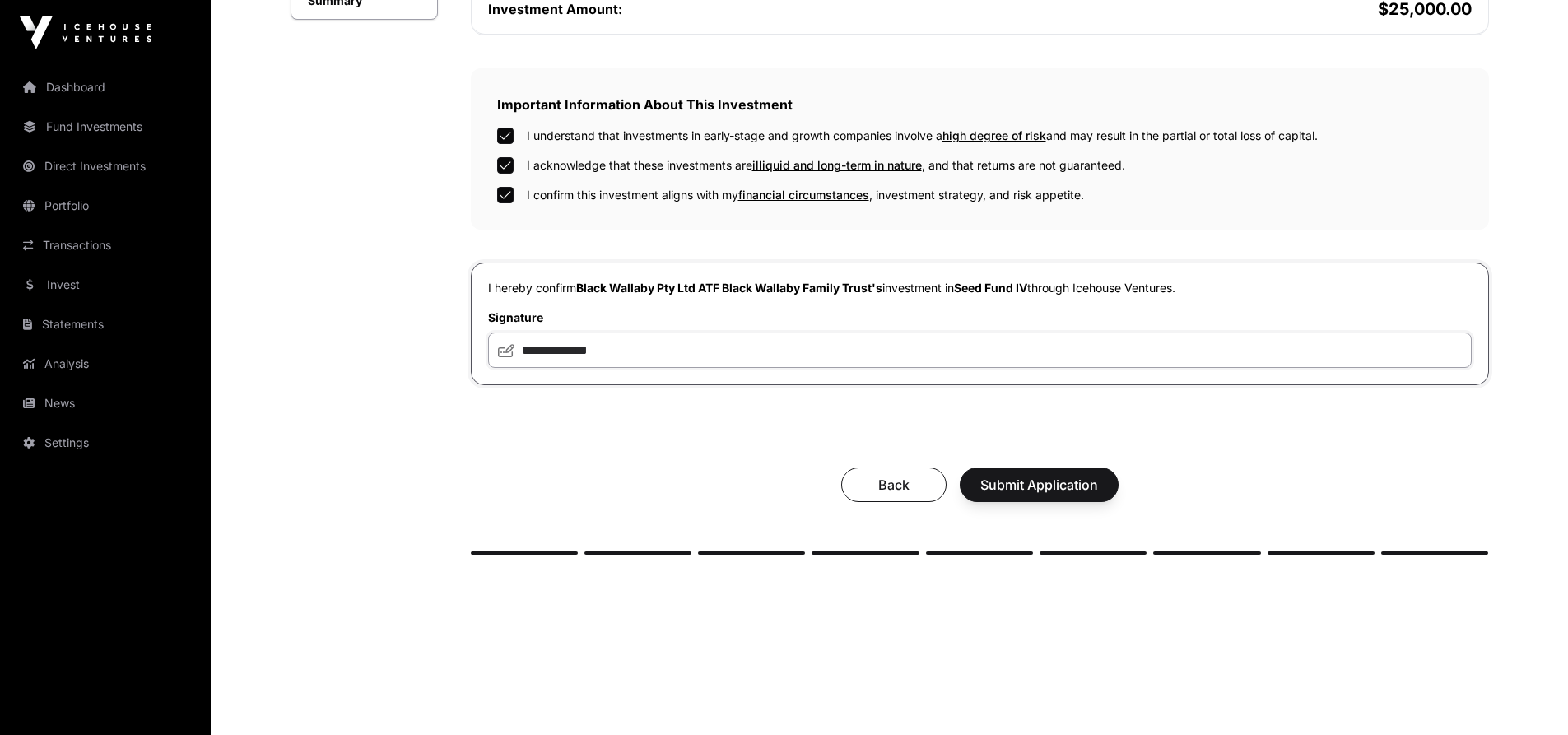
scroll to position [493, 0]
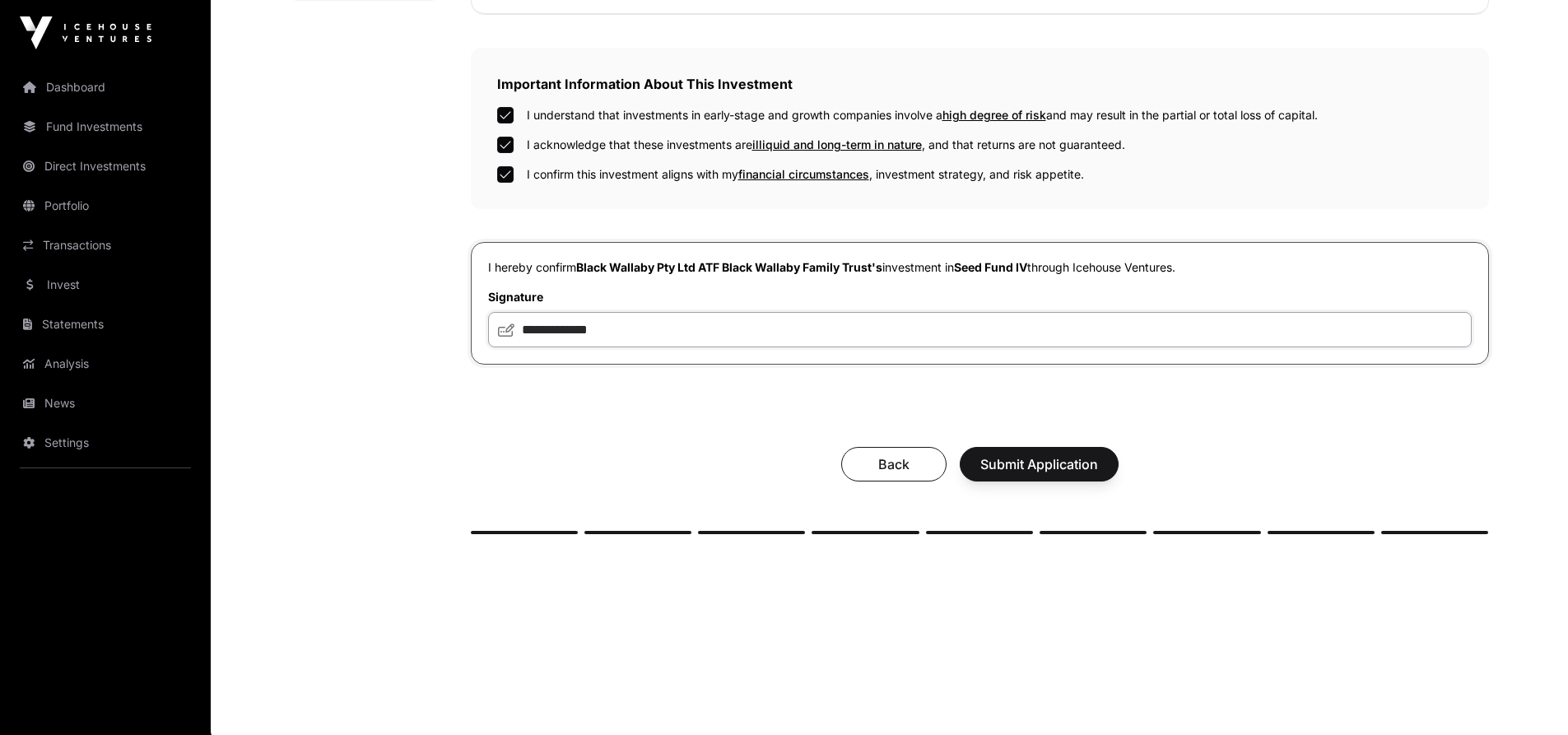
type input "**********"
click at [1073, 463] on span "Submit Application" at bounding box center [1039, 464] width 117 height 20
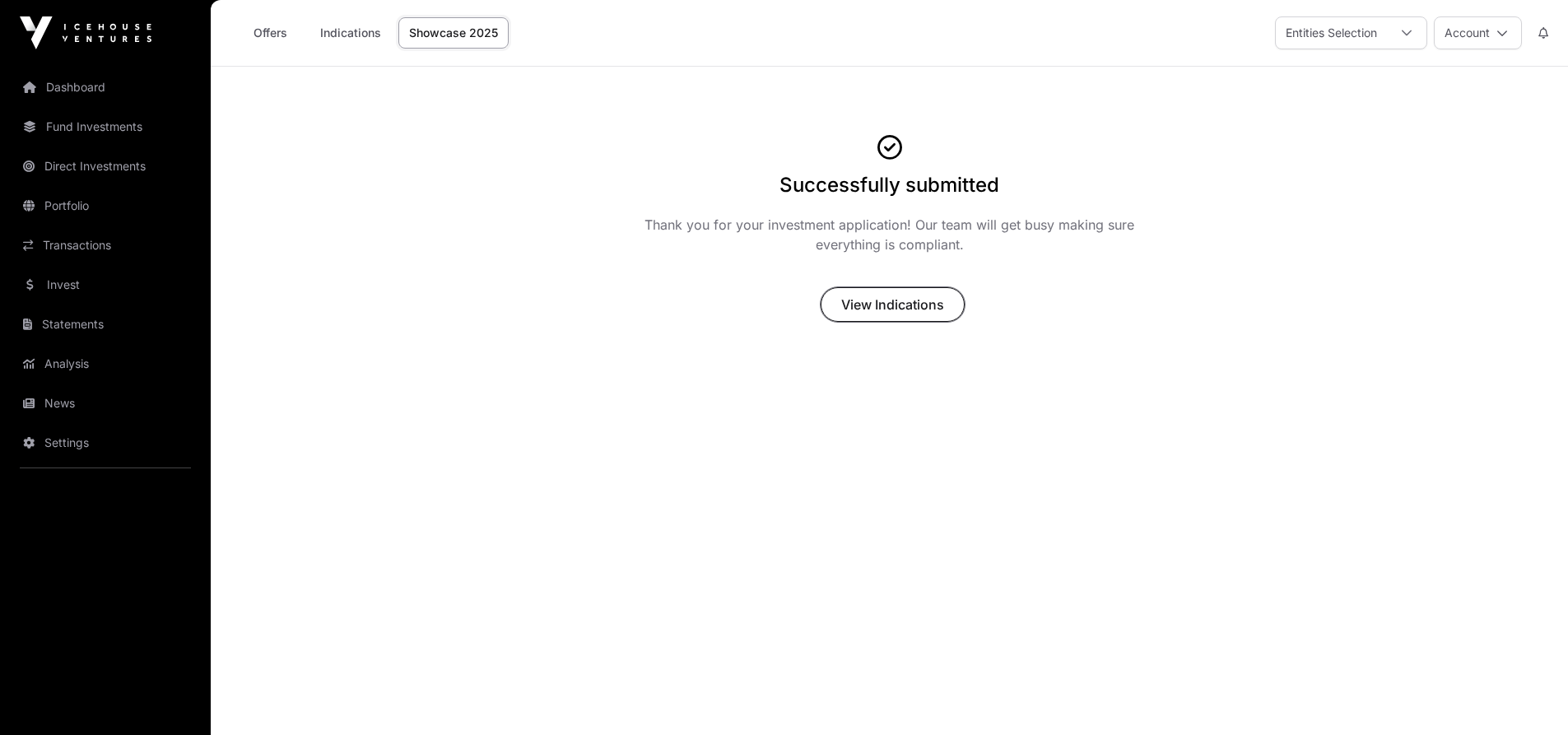
click at [905, 294] on span "View Indications" at bounding box center [891, 304] width 102 height 20
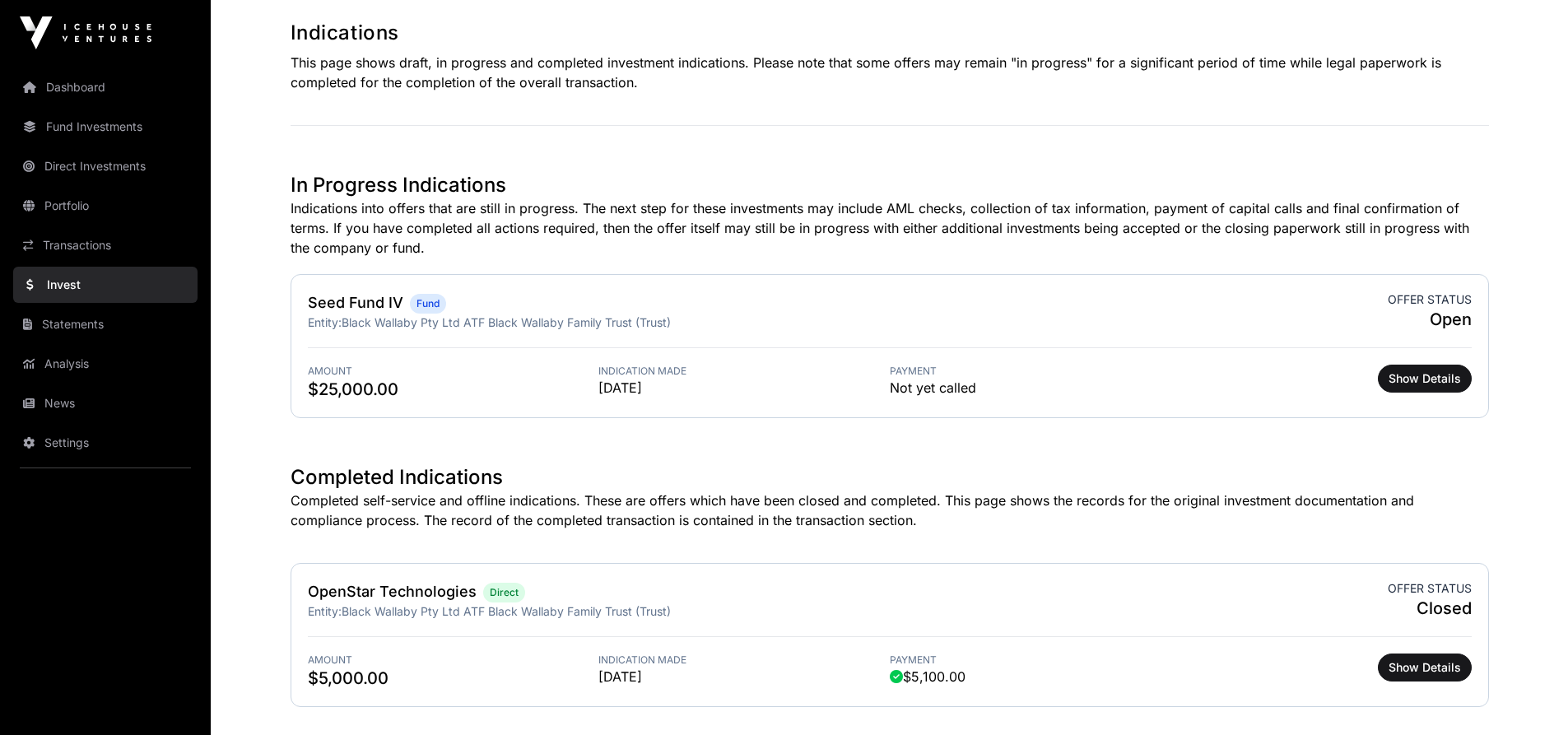
scroll to position [329, 0]
